Goal: Transaction & Acquisition: Purchase product/service

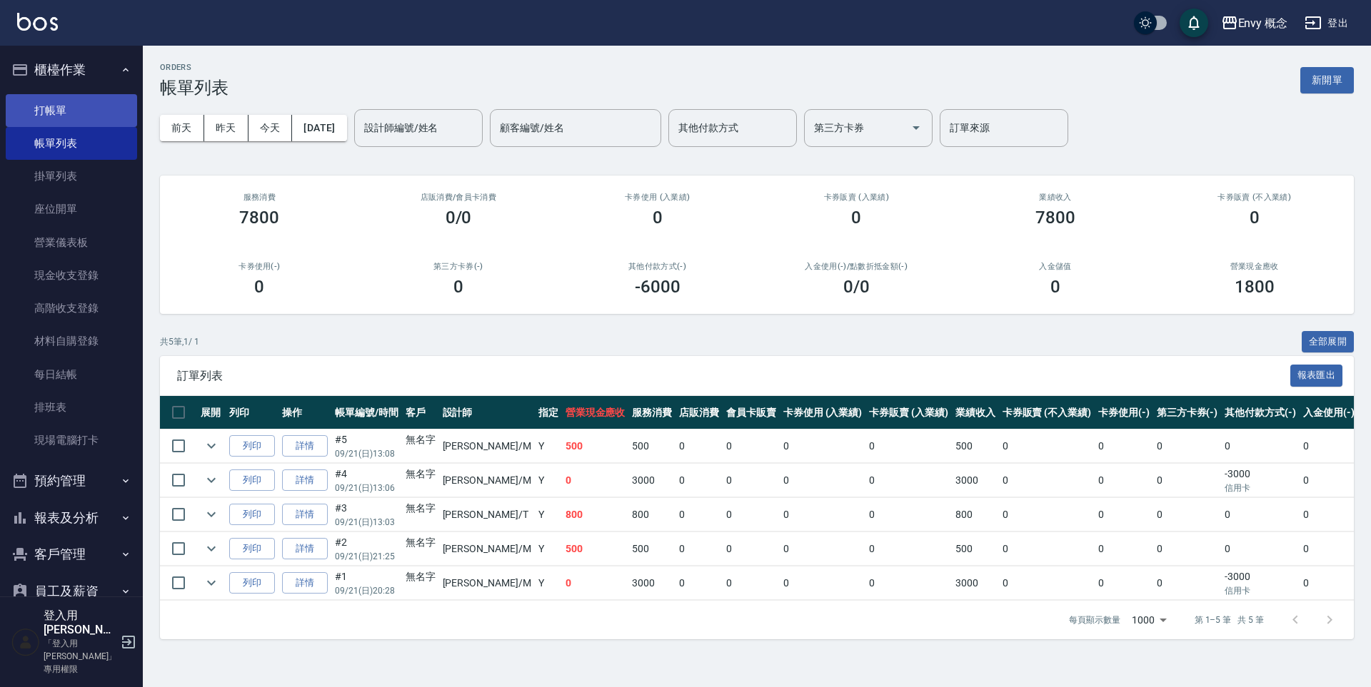
click at [104, 119] on link "打帳單" at bounding box center [71, 110] width 131 height 33
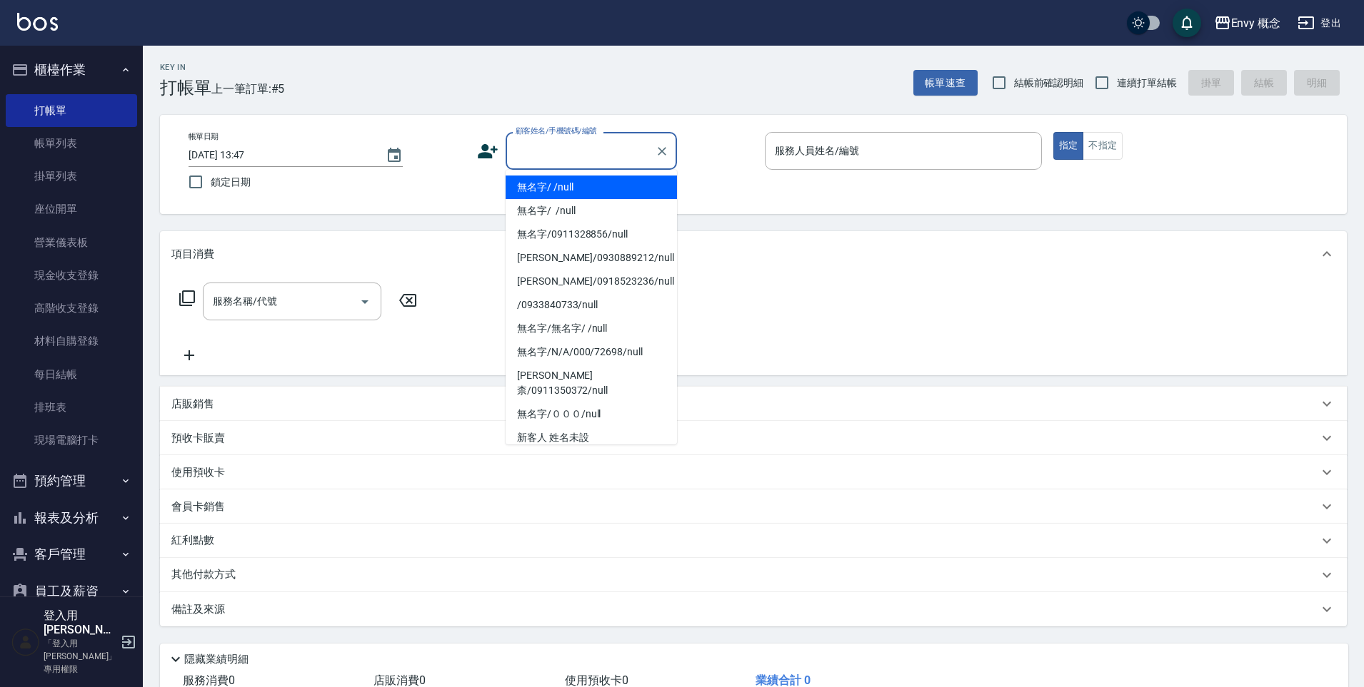
click at [548, 151] on input "顧客姓名/手機號碼/編號" at bounding box center [580, 150] width 137 height 25
click at [555, 175] on ul "無名字/ /null 無名字/ /null 無名字/0911328856/null [PERSON_NAME]/0930889212/null [PERSON…" at bounding box center [590, 307] width 171 height 275
click at [586, 186] on li "無名字/ /null" at bounding box center [590, 188] width 171 height 24
type input "無名字/ /null"
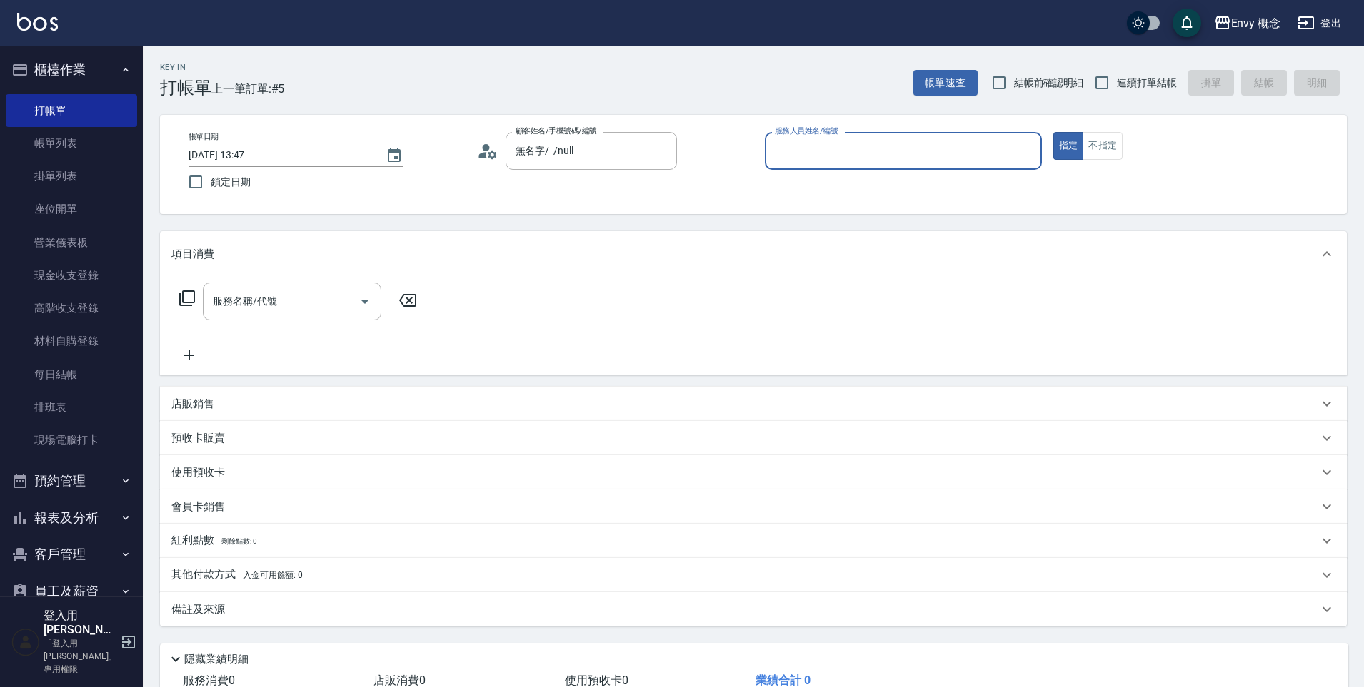
click at [873, 155] on input "服務人員姓名/編號" at bounding box center [903, 150] width 264 height 25
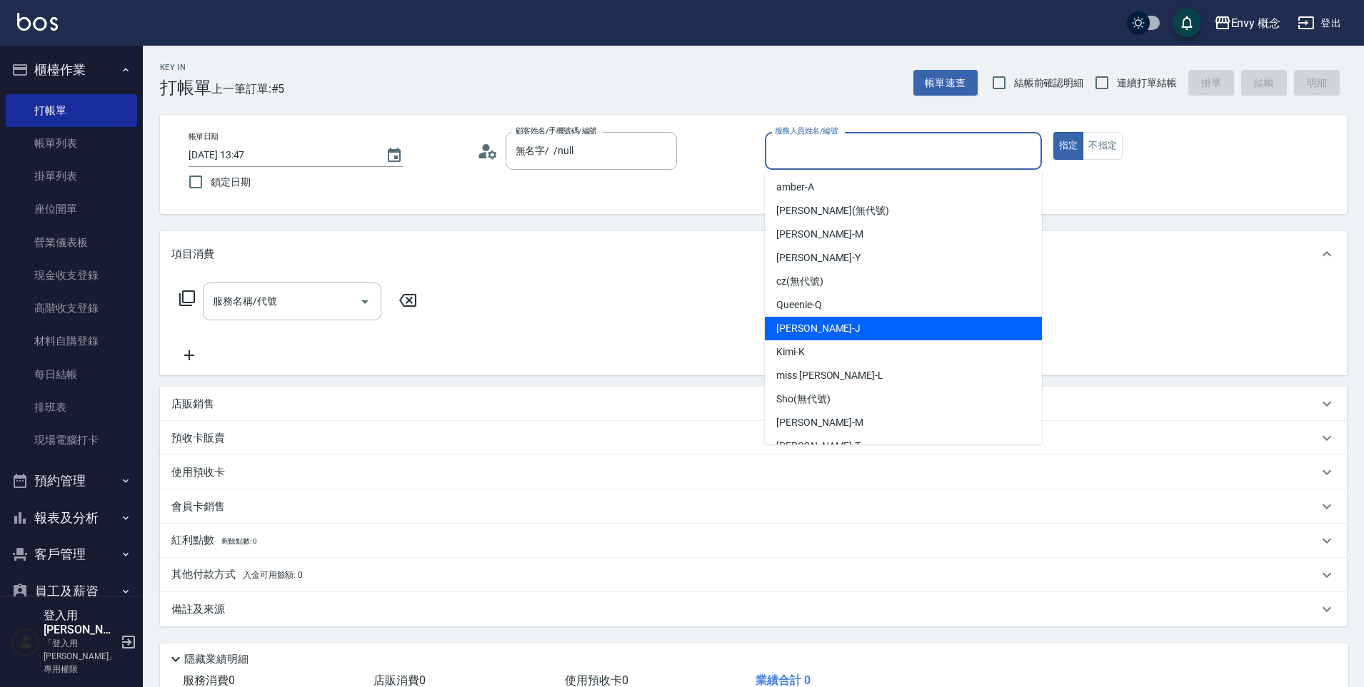
click at [841, 325] on div "[PERSON_NAME]" at bounding box center [903, 329] width 277 height 24
type input "[PERSON_NAME]"
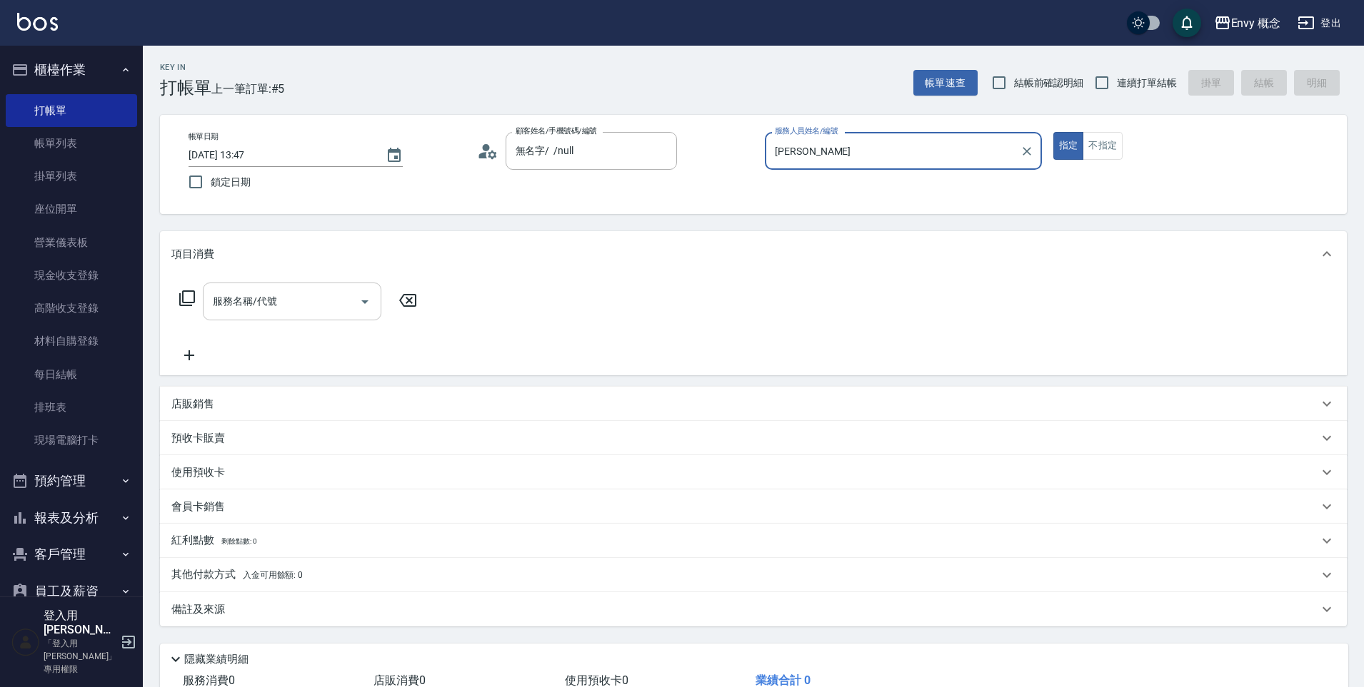
click at [293, 311] on input "服務名稱/代號" at bounding box center [281, 301] width 144 height 25
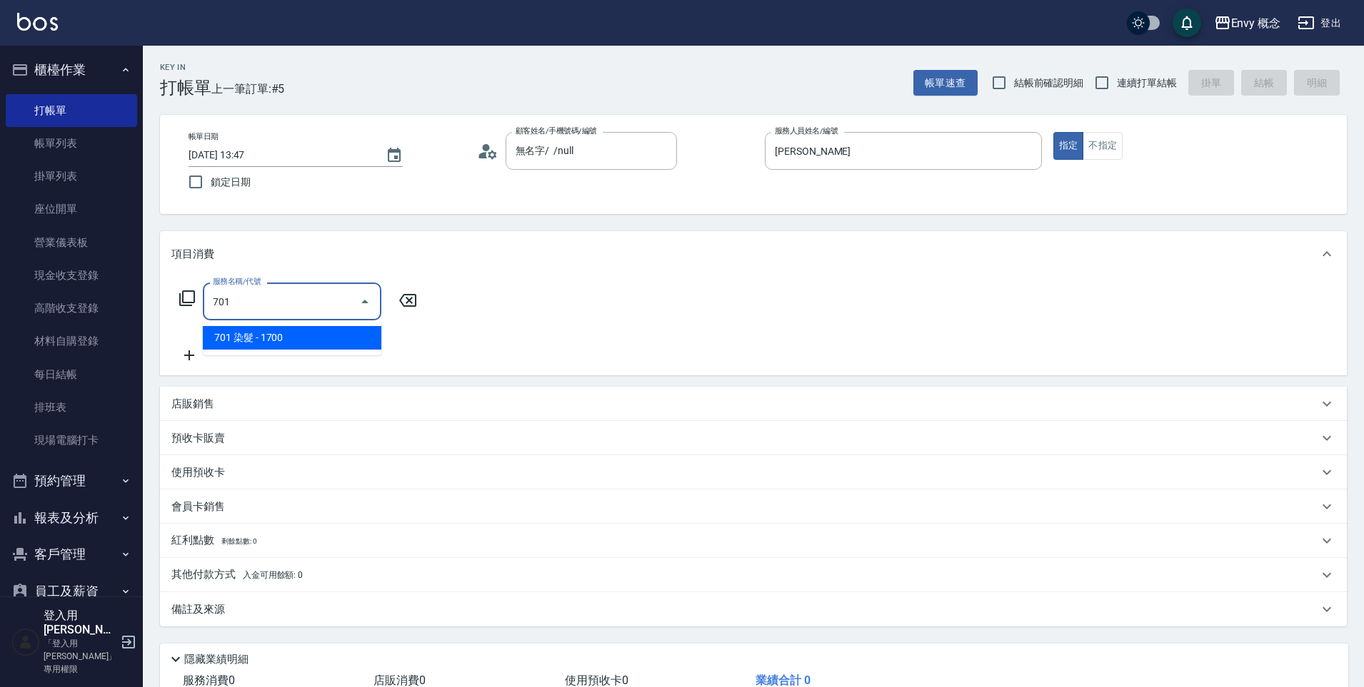
type input "701 染髮(701)"
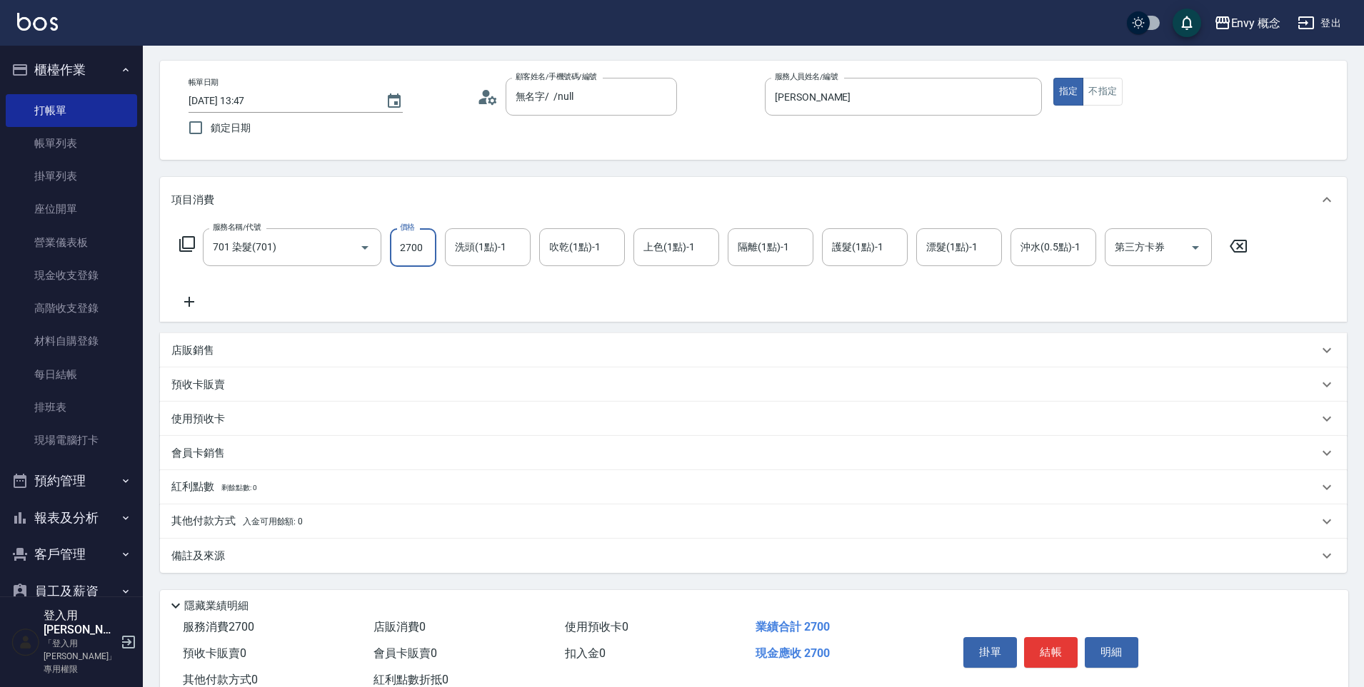
scroll to position [101, 0]
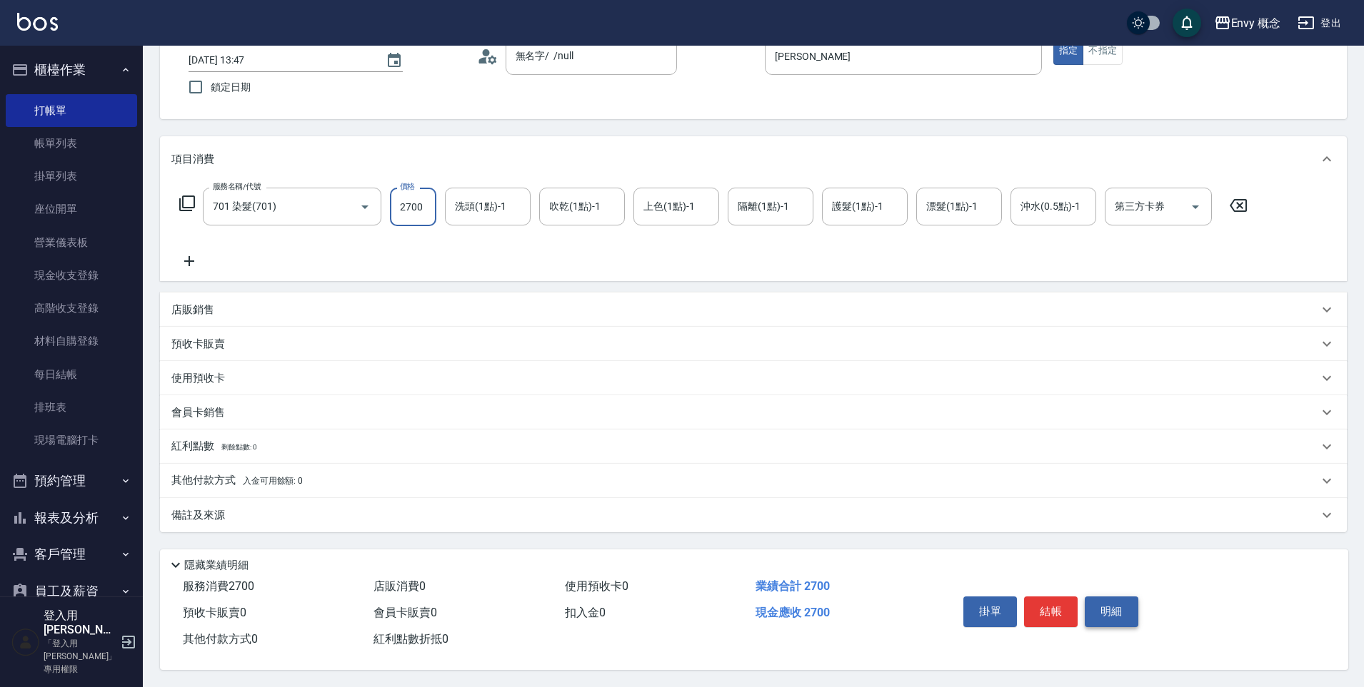
type input "2700"
drag, startPoint x: 1089, startPoint y: 606, endPoint x: 1036, endPoint y: 535, distance: 88.2
click at [1036, 537] on div "Key In 打帳單 上一筆訂單:#5 帳單速查 結帳前確認明細 連續打單結帳 掛單 結帳 明細 帳單日期 [DATE] 13:47 鎖定日期 顧客姓名/手機…" at bounding box center [753, 319] width 1221 height 737
click at [1051, 604] on button "結帳" at bounding box center [1051, 612] width 54 height 30
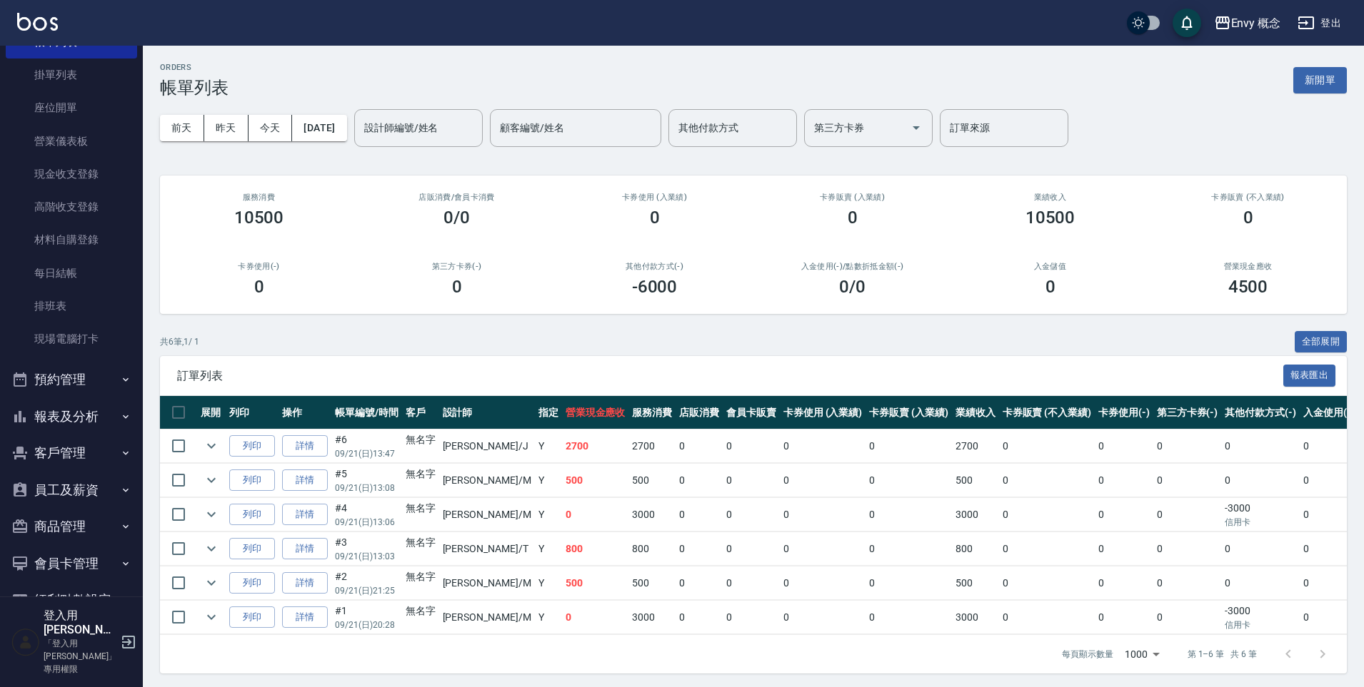
scroll to position [150, 0]
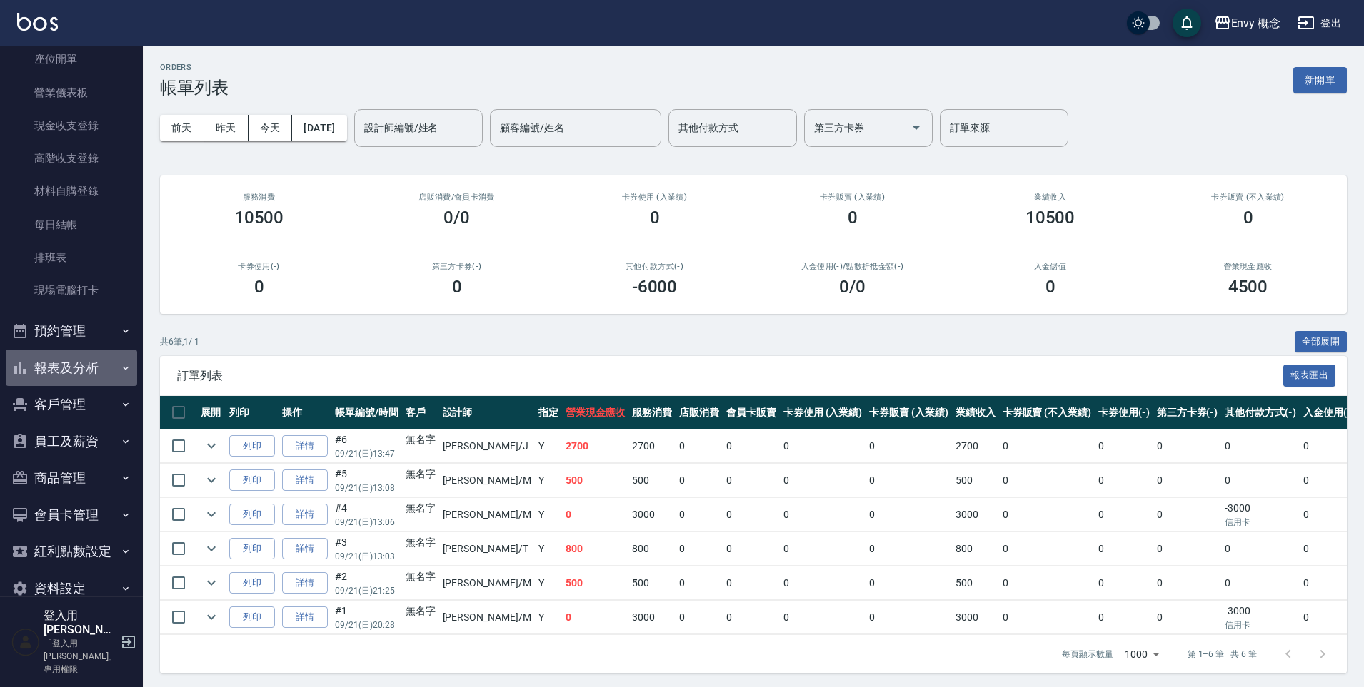
click at [74, 364] on button "報表及分析" at bounding box center [71, 368] width 131 height 37
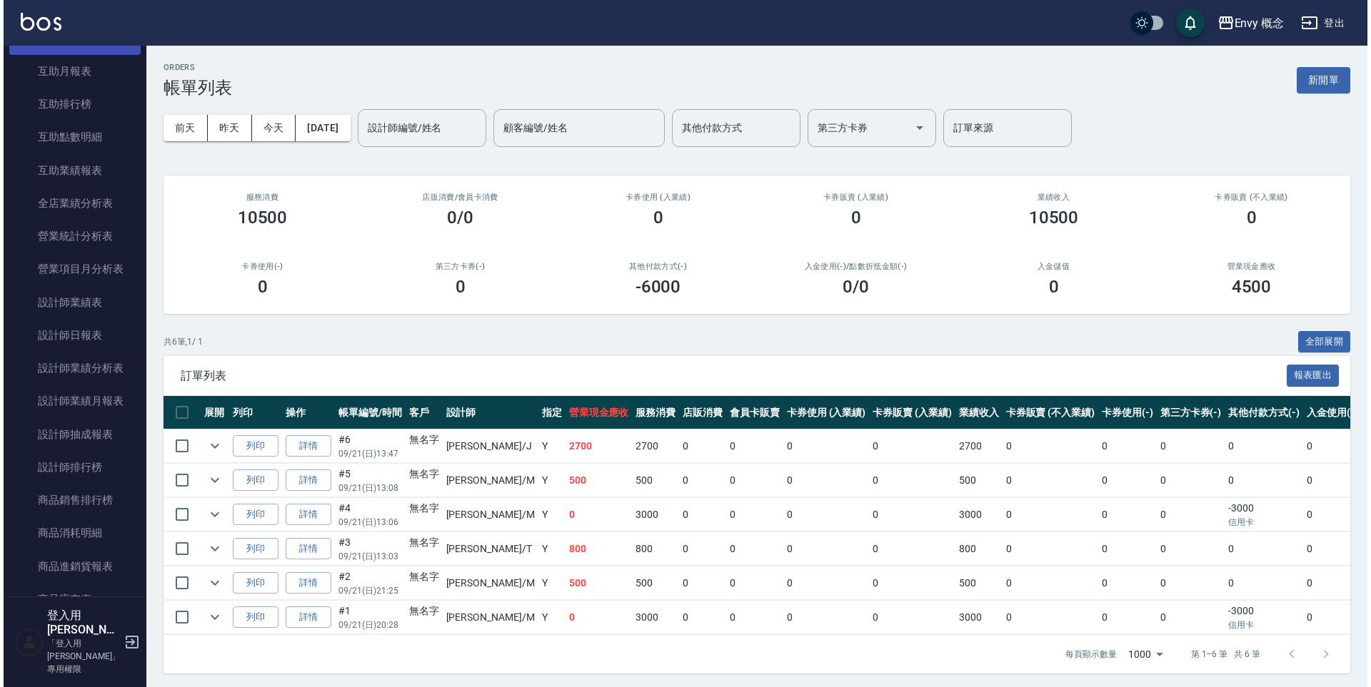
scroll to position [855, 0]
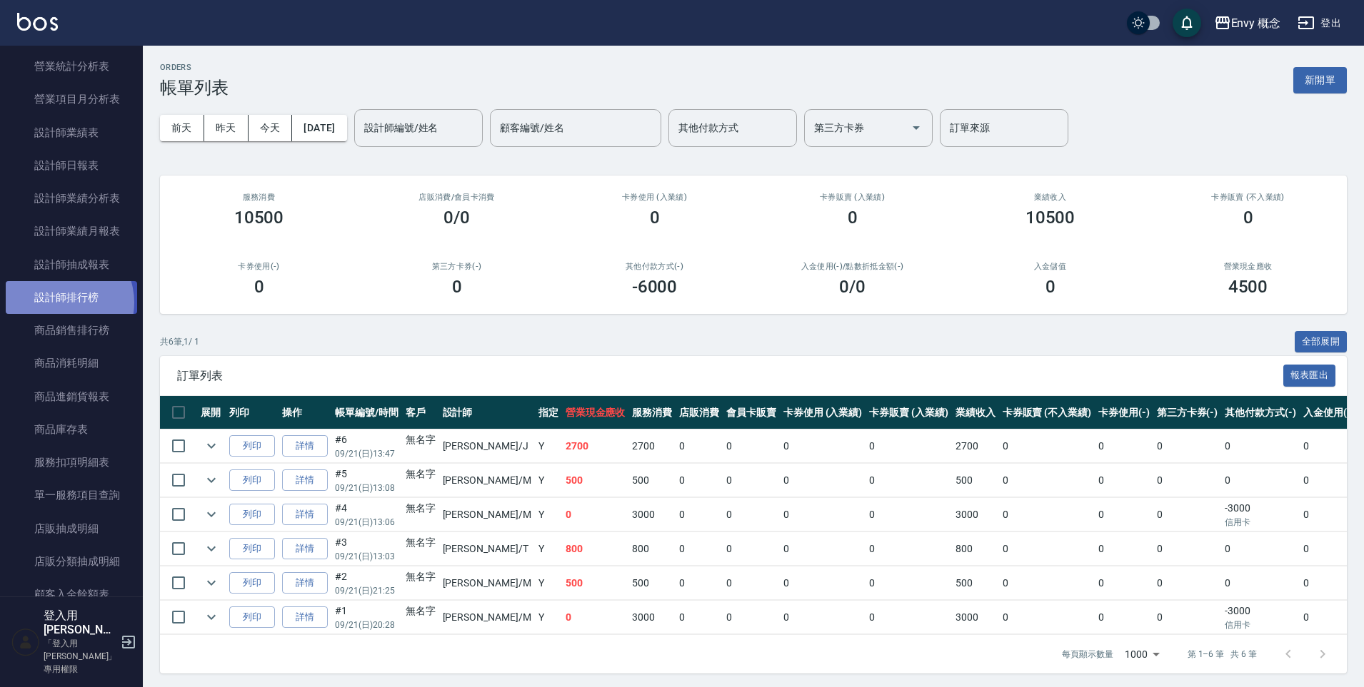
click at [61, 302] on link "設計師排行榜" at bounding box center [71, 297] width 131 height 33
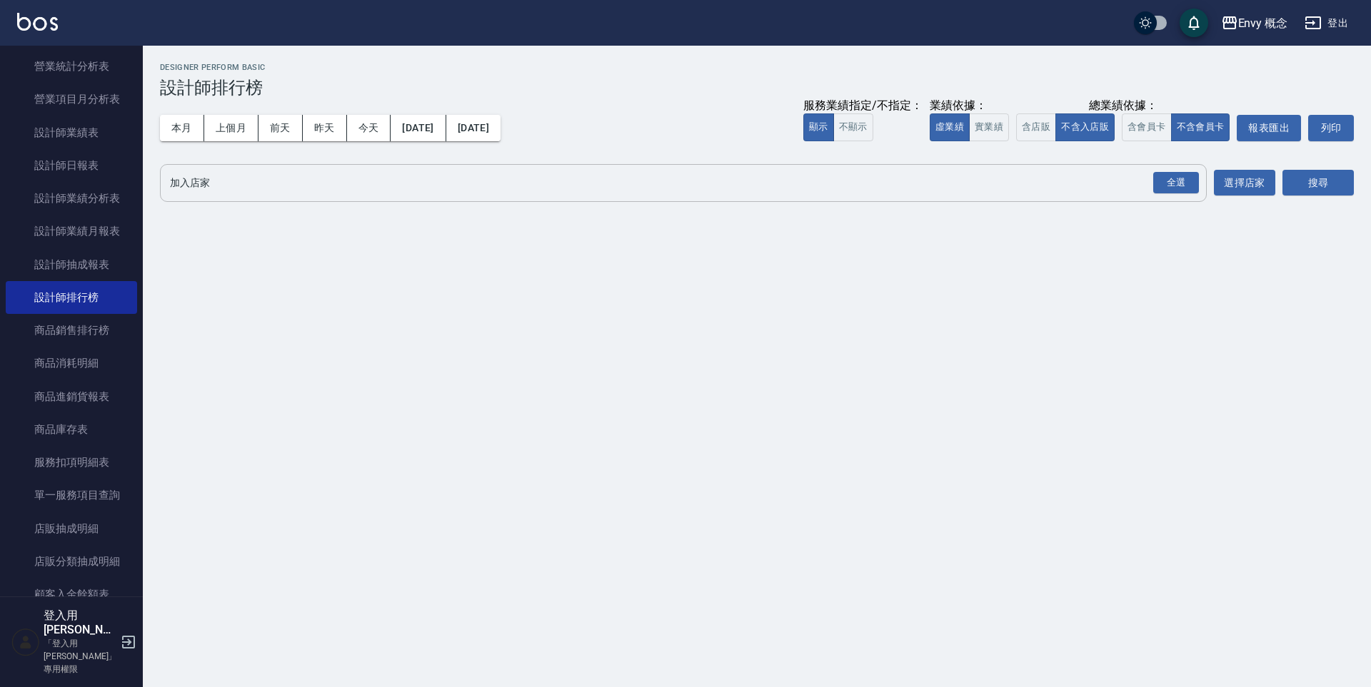
click at [257, 178] on input "加入店家" at bounding box center [672, 183] width 1012 height 25
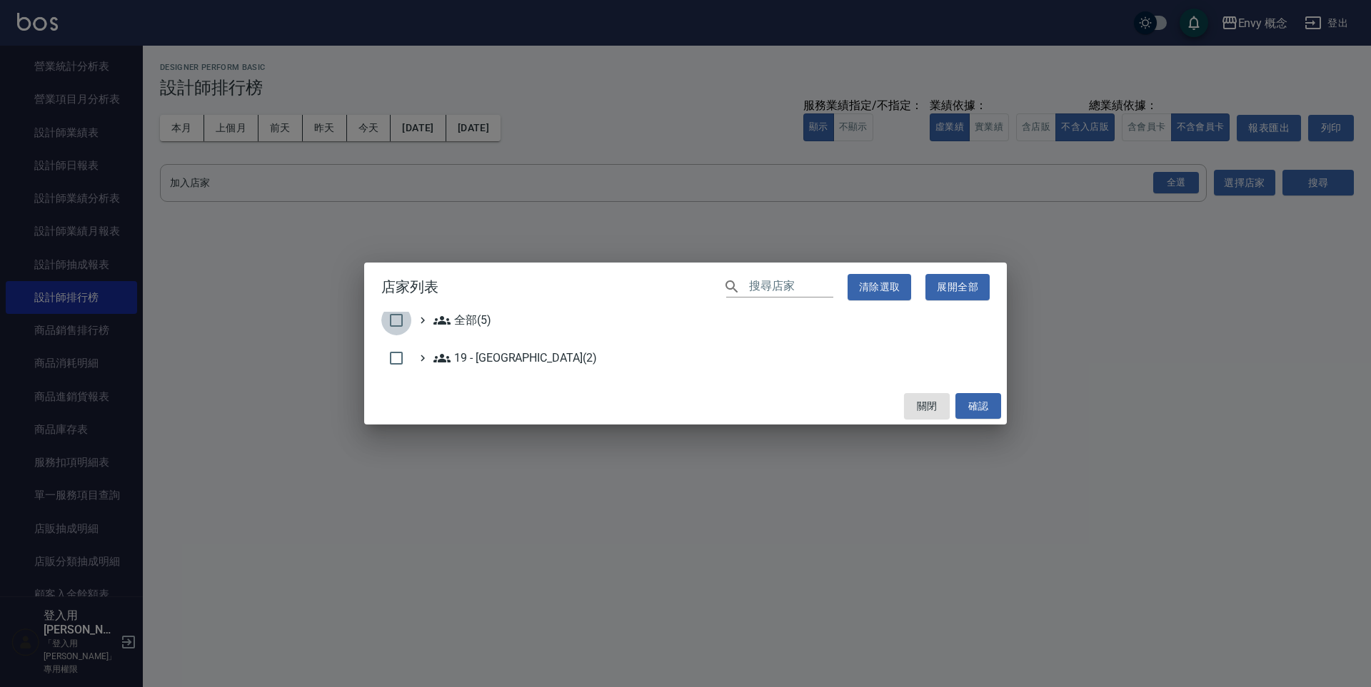
click at [398, 321] on input "checkbox" at bounding box center [396, 321] width 30 height 30
checkbox input "true"
click at [964, 405] on button "確認" at bounding box center [978, 406] width 46 height 26
checkbox input "false"
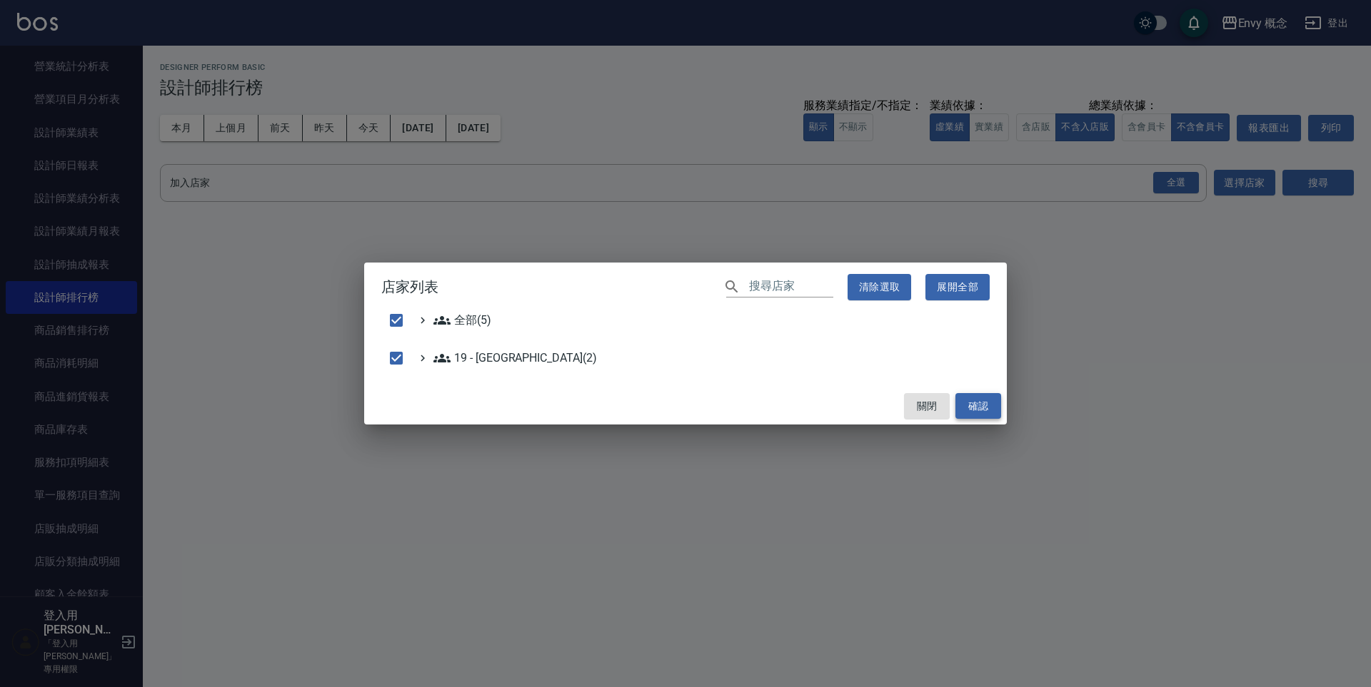
checkbox input "false"
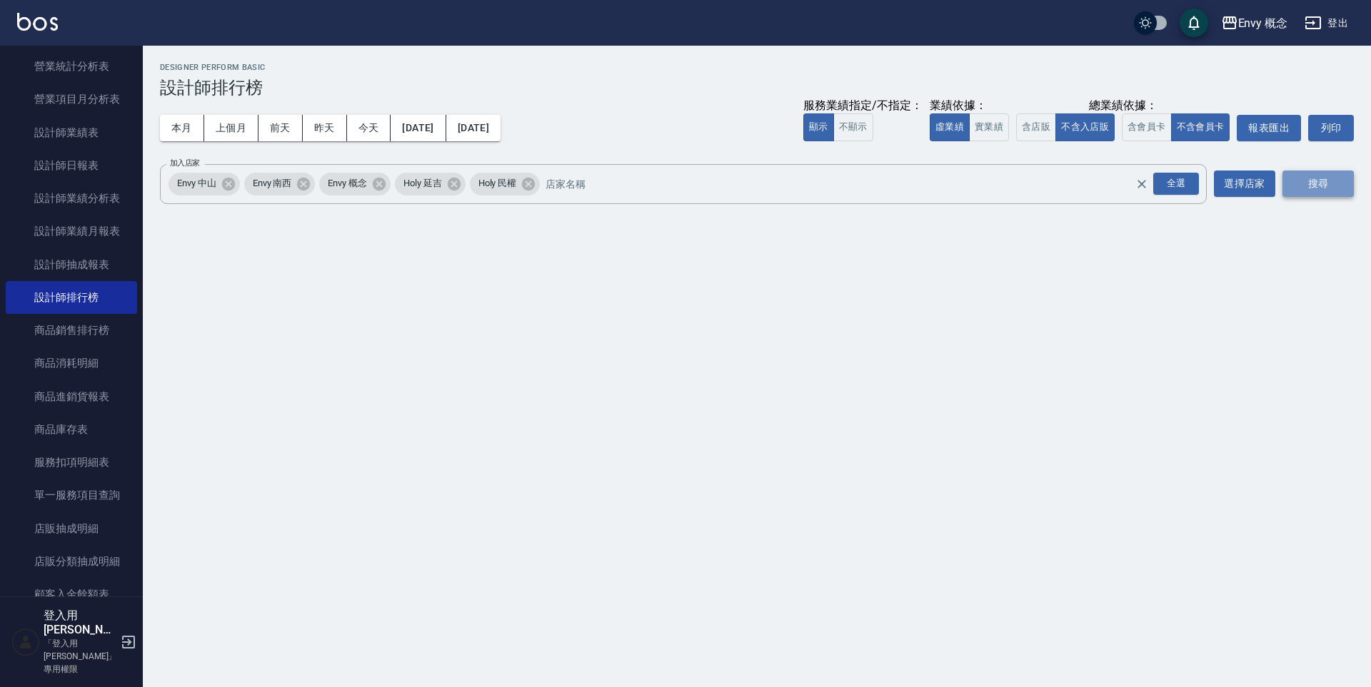
click at [1315, 193] on button "搜尋" at bounding box center [1317, 184] width 71 height 26
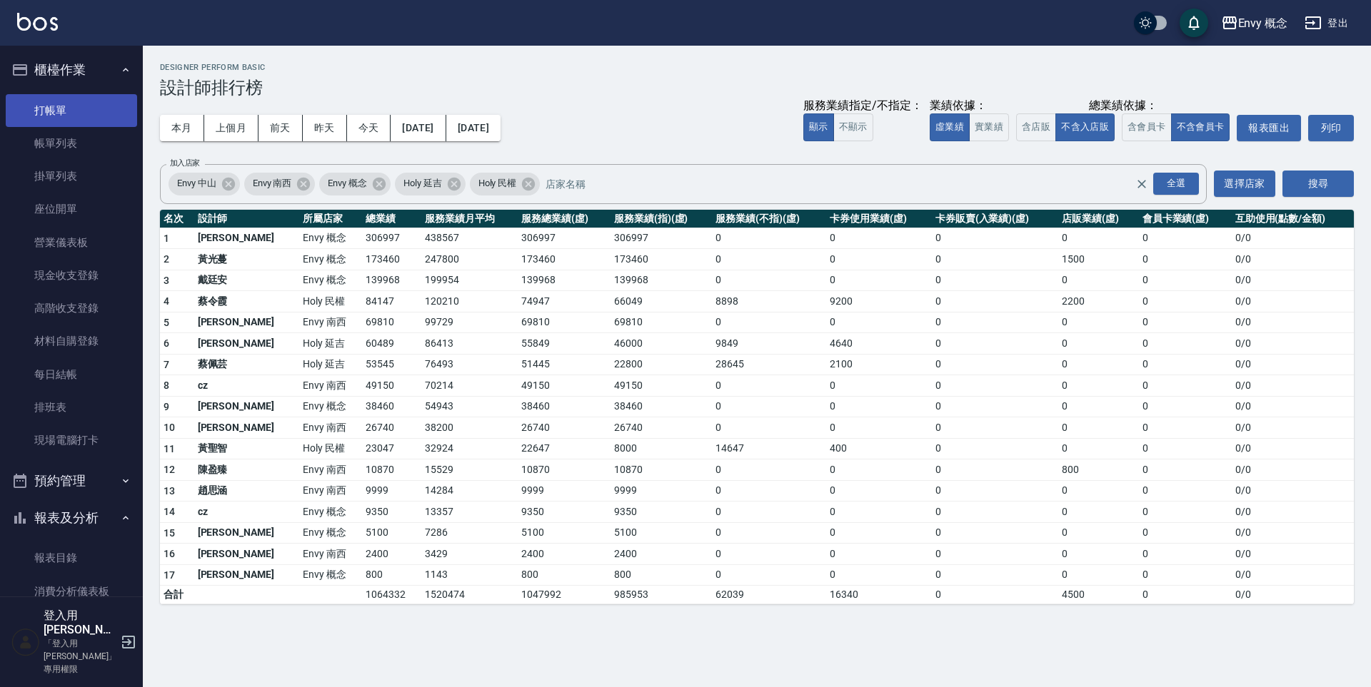
click at [69, 122] on link "打帳單" at bounding box center [71, 110] width 131 height 33
